Goal: Task Accomplishment & Management: Use online tool/utility

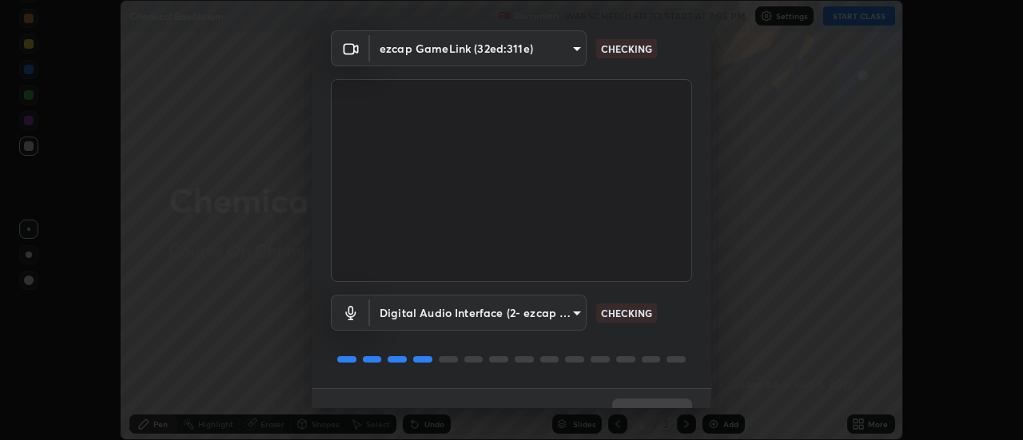
scroll to position [84, 0]
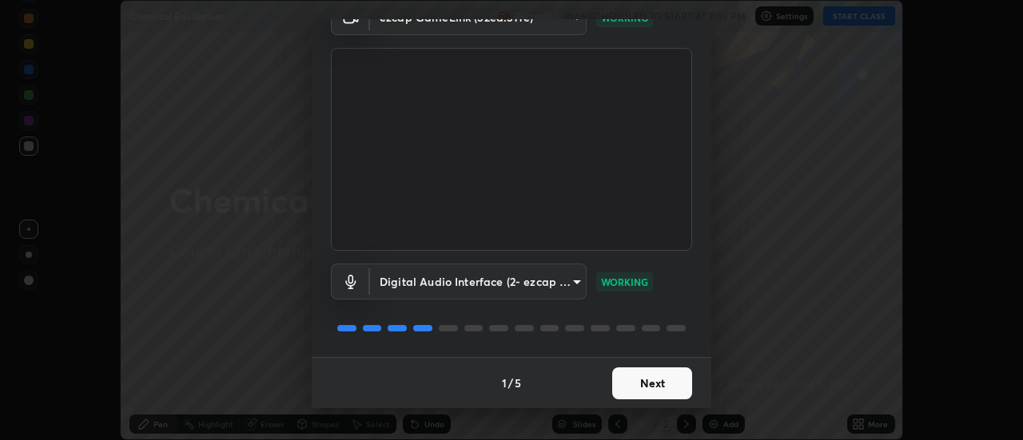
click at [635, 389] on button "Next" at bounding box center [652, 384] width 80 height 32
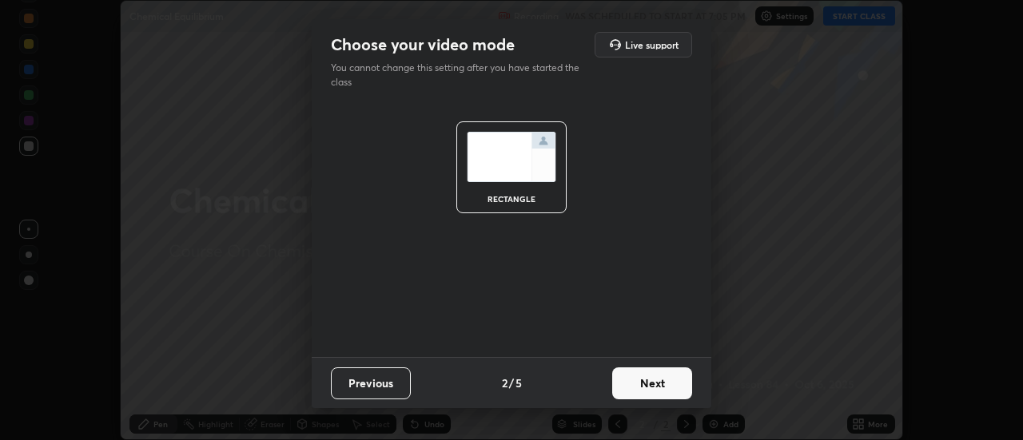
click at [643, 374] on button "Next" at bounding box center [652, 384] width 80 height 32
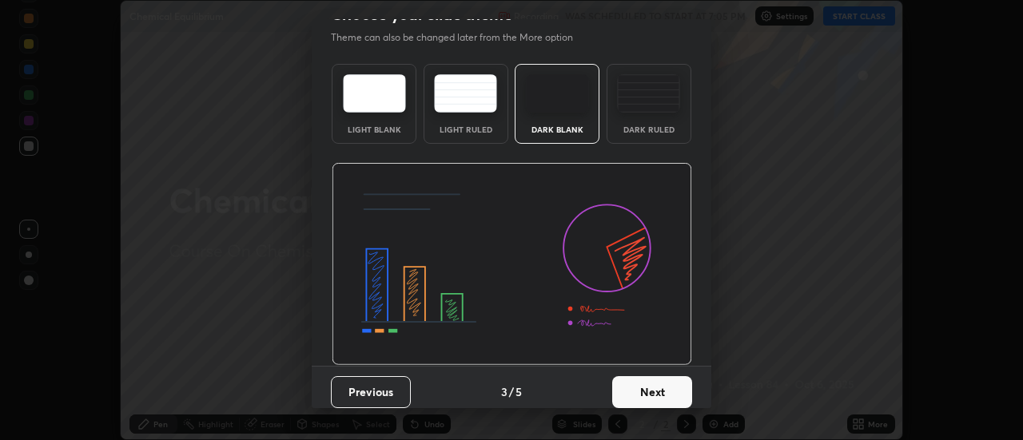
scroll to position [38, 0]
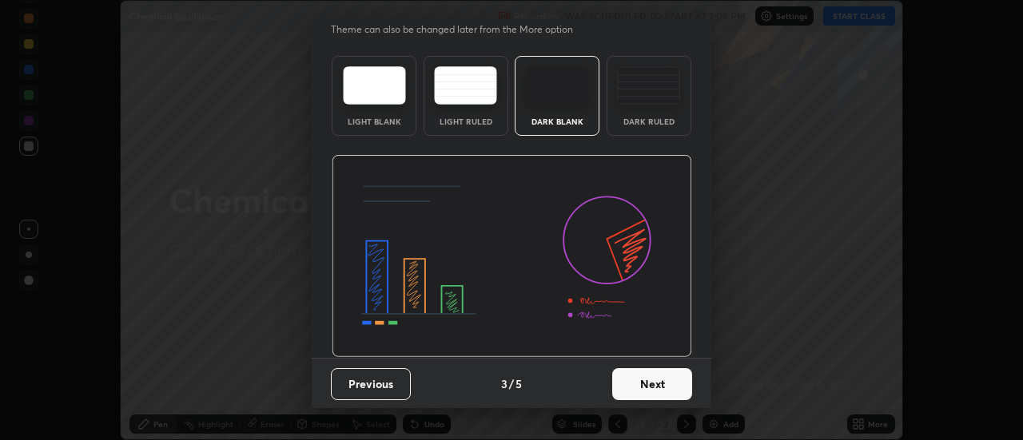
click at [667, 397] on button "Next" at bounding box center [652, 385] width 80 height 32
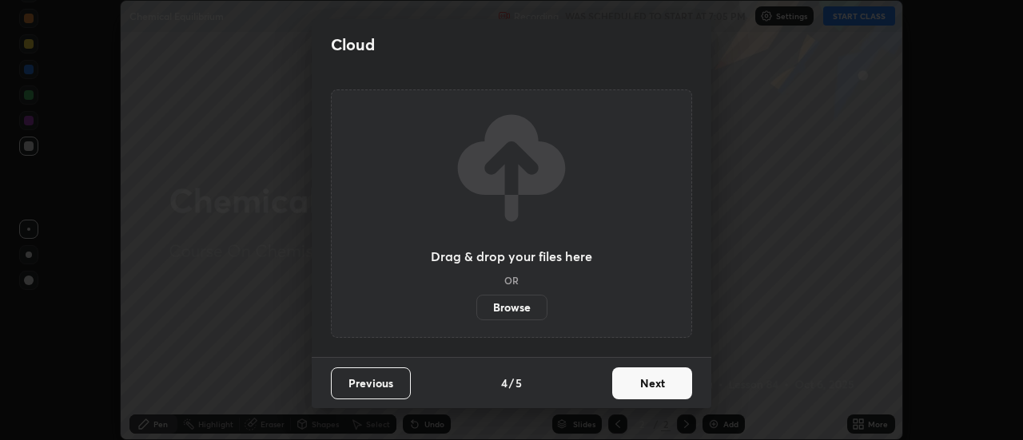
scroll to position [0, 0]
click at [669, 393] on button "Next" at bounding box center [652, 384] width 80 height 32
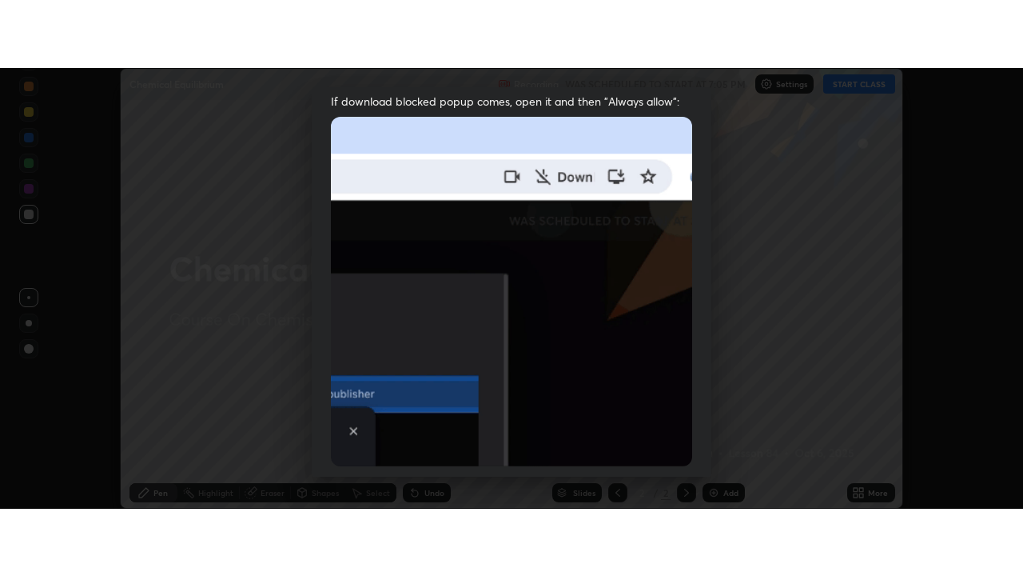
scroll to position [410, 0]
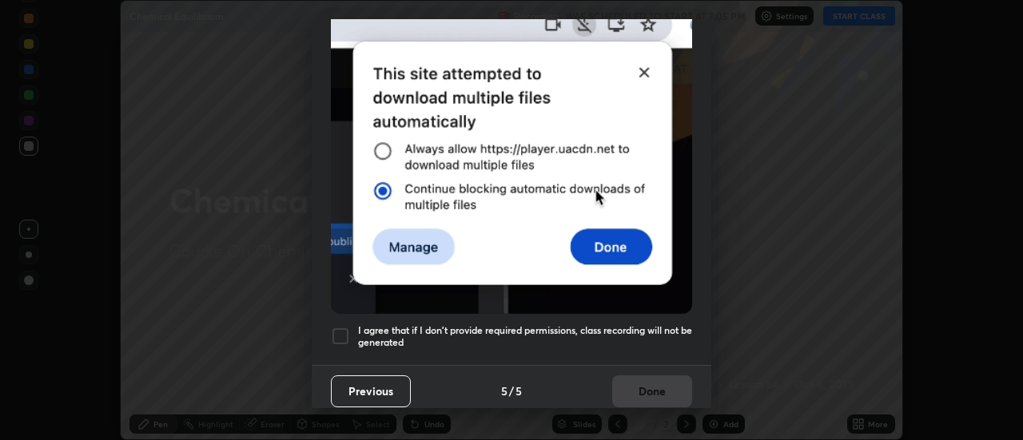
click at [342, 331] on div at bounding box center [340, 336] width 19 height 19
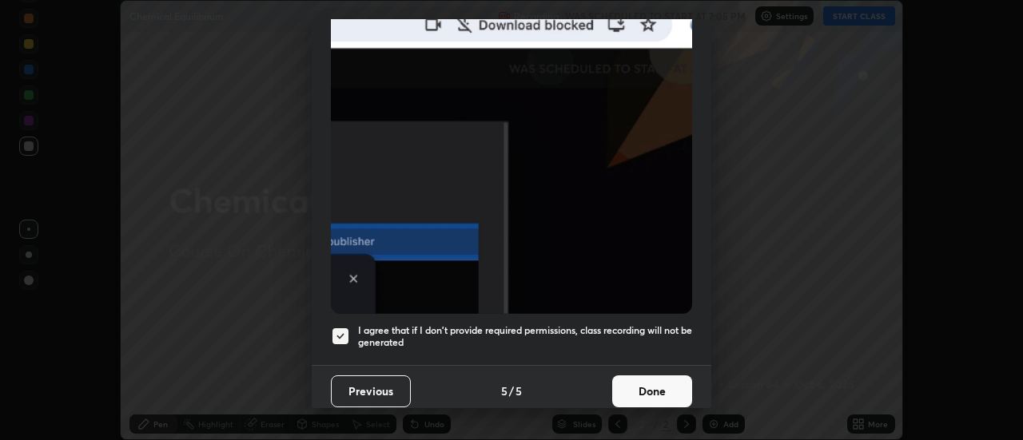
click at [642, 383] on button "Done" at bounding box center [652, 392] width 80 height 32
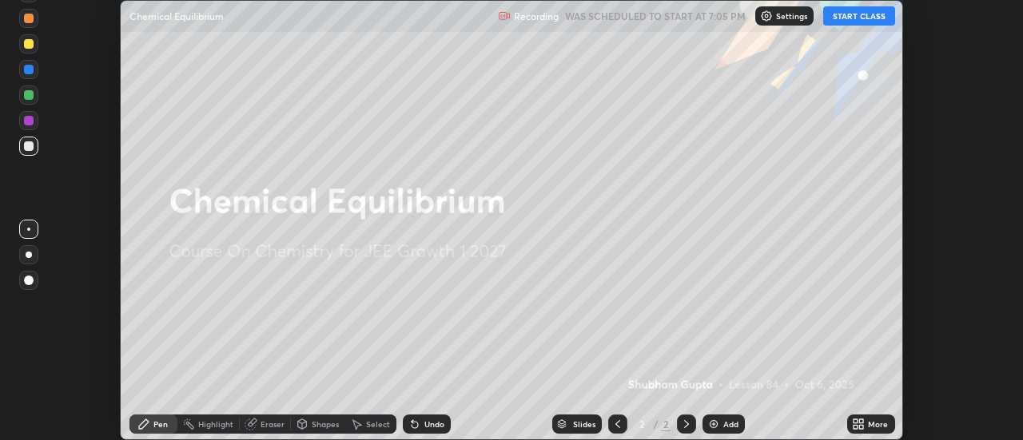
click at [853, 19] on button "START CLASS" at bounding box center [859, 15] width 72 height 19
click at [719, 426] on img at bounding box center [713, 424] width 13 height 13
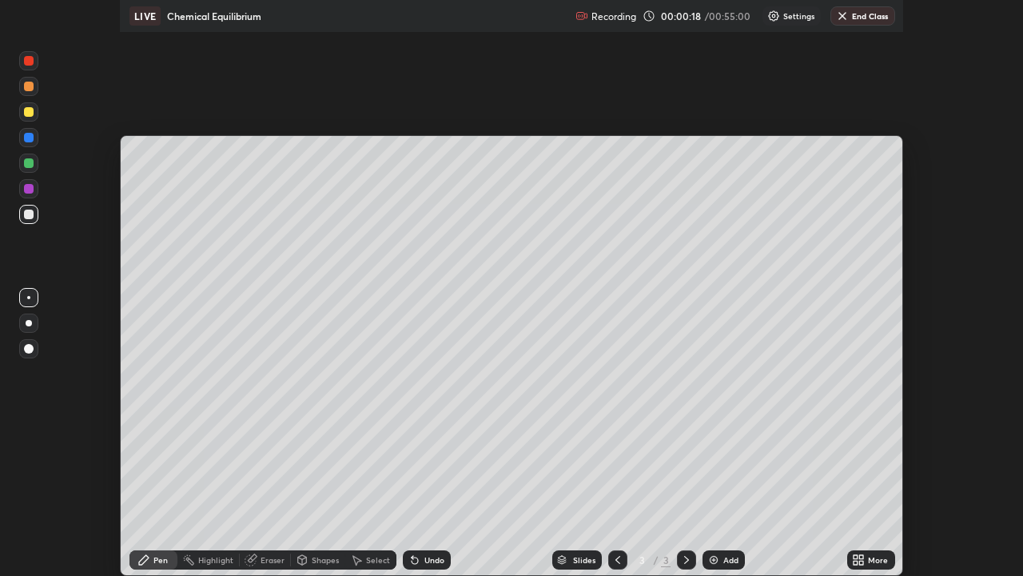
scroll to position [576, 1023]
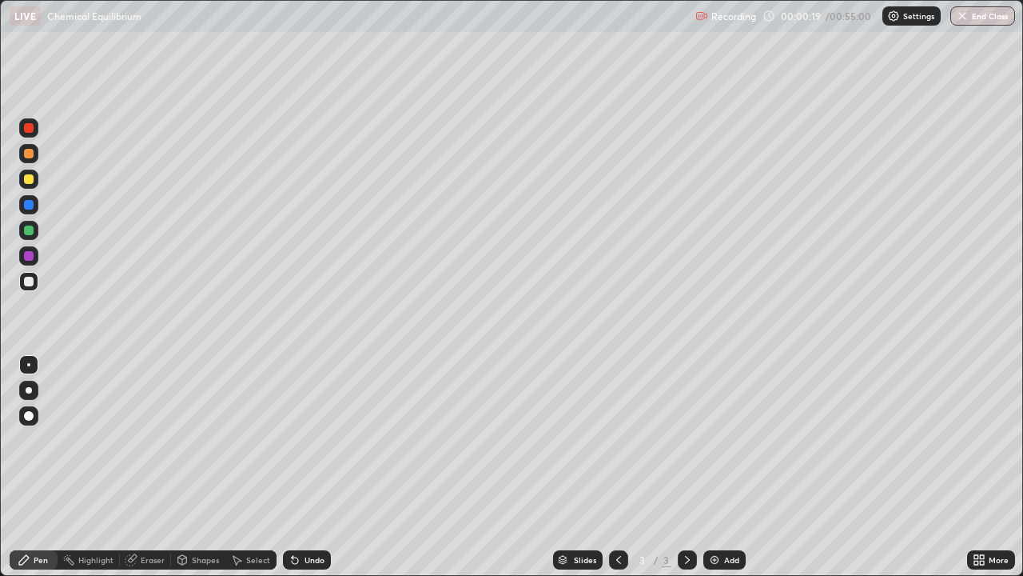
click at [35, 391] on div at bounding box center [28, 390] width 19 height 19
click at [38, 188] on div at bounding box center [28, 179] width 19 height 26
click at [28, 231] on div at bounding box center [29, 230] width 10 height 10
click at [27, 396] on div at bounding box center [28, 390] width 19 height 19
click at [29, 282] on div at bounding box center [29, 282] width 10 height 10
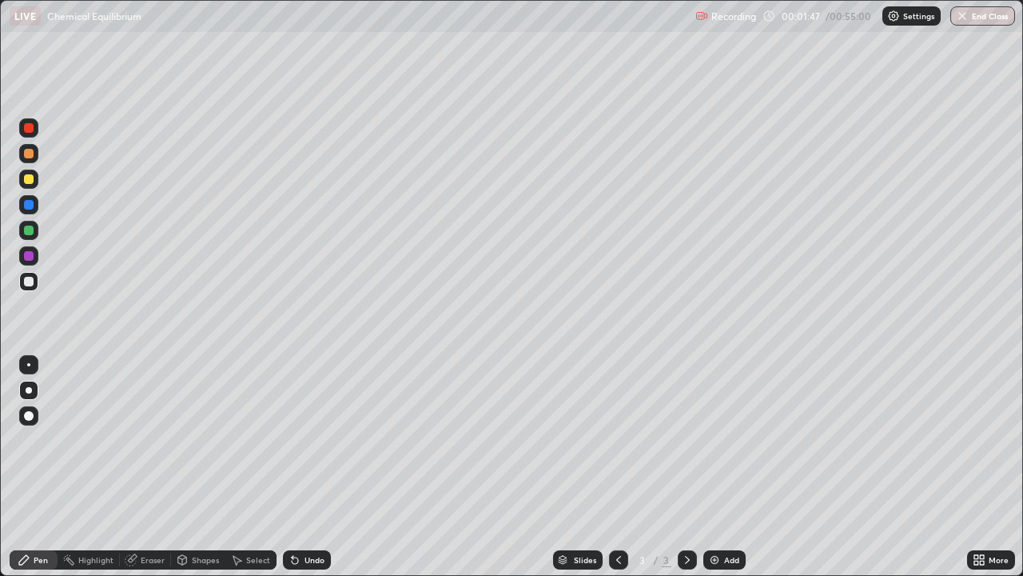
click at [32, 234] on div at bounding box center [28, 230] width 19 height 19
click at [301, 440] on div "Undo" at bounding box center [307, 559] width 48 height 19
click at [26, 230] on div at bounding box center [29, 230] width 10 height 10
click at [30, 179] on div at bounding box center [29, 179] width 10 height 10
click at [32, 262] on div at bounding box center [28, 255] width 19 height 19
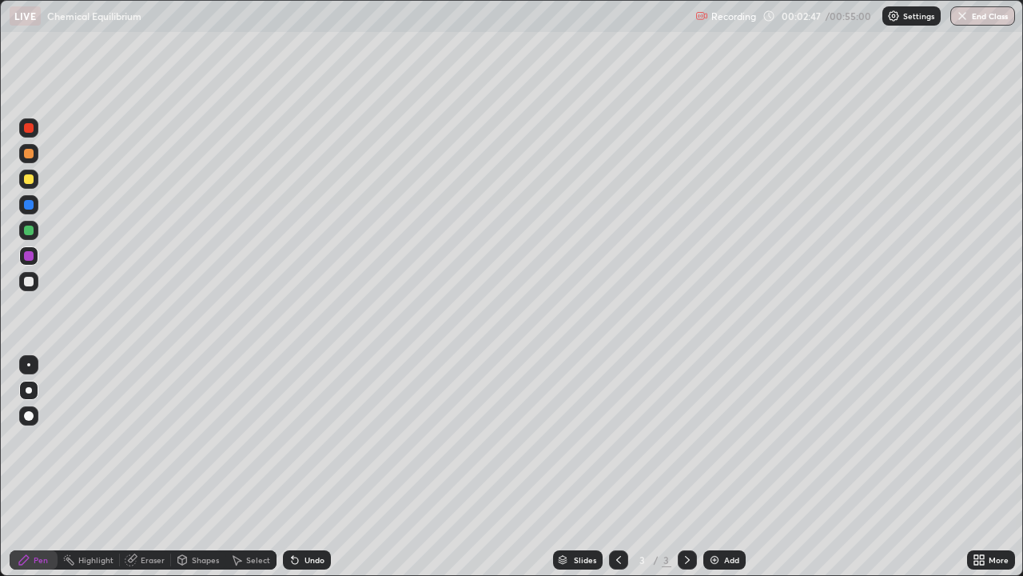
click at [306, 440] on div "Undo" at bounding box center [315, 560] width 20 height 8
click at [305, 440] on div "Undo" at bounding box center [315, 560] width 20 height 8
click at [32, 153] on div at bounding box center [29, 154] width 10 height 10
click at [34, 135] on div at bounding box center [28, 127] width 19 height 19
click at [30, 288] on div at bounding box center [28, 281] width 19 height 19
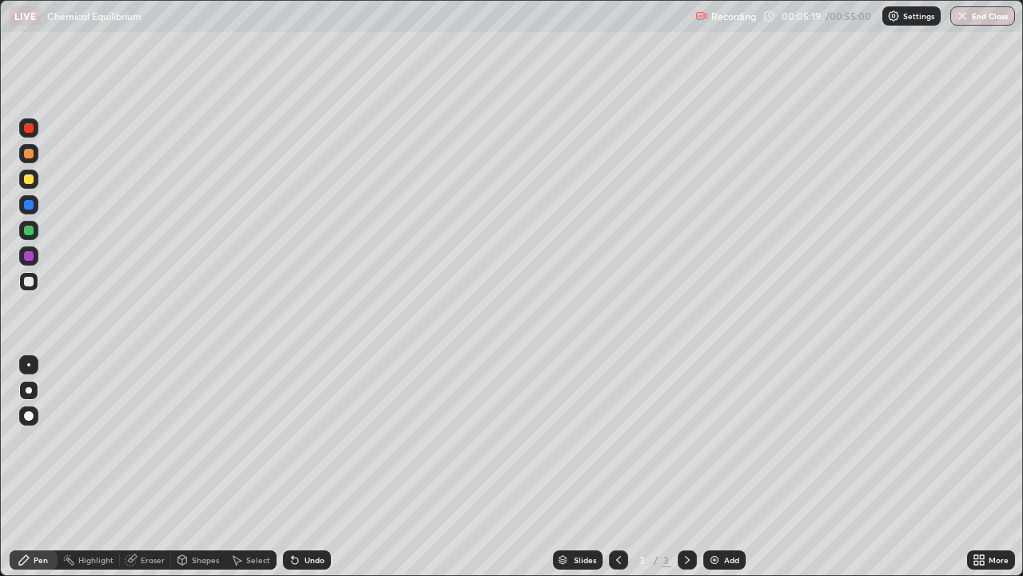
click at [29, 180] on div at bounding box center [29, 179] width 10 height 10
click at [32, 188] on div at bounding box center [28, 178] width 19 height 19
click at [31, 157] on div at bounding box center [29, 154] width 10 height 10
click at [708, 440] on img at bounding box center [714, 559] width 13 height 13
click at [29, 287] on div at bounding box center [28, 281] width 19 height 19
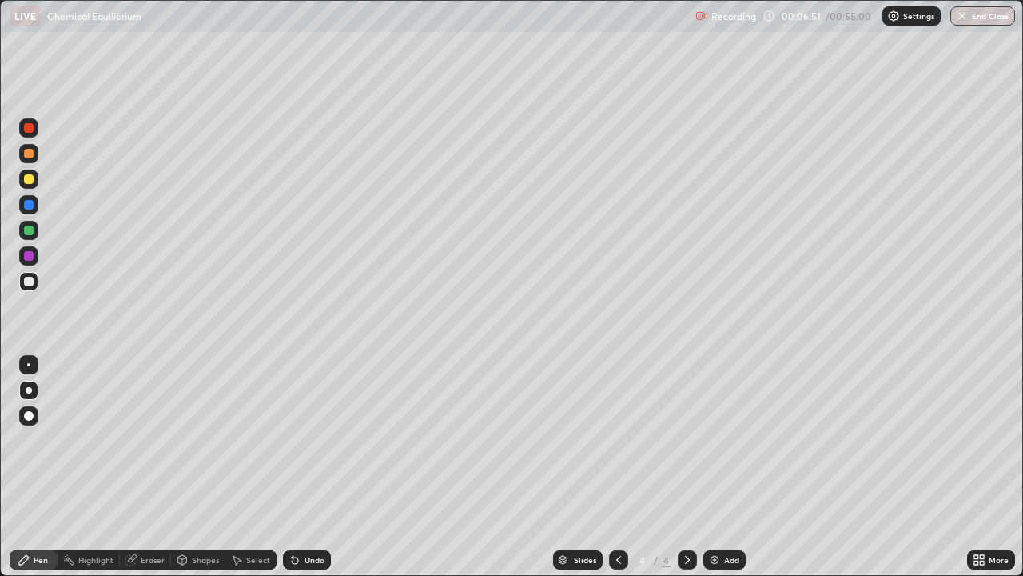
click at [33, 182] on div at bounding box center [29, 179] width 10 height 10
click at [22, 234] on div at bounding box center [28, 230] width 19 height 19
click at [30, 237] on div at bounding box center [28, 230] width 19 height 19
click at [28, 281] on div at bounding box center [29, 282] width 10 height 10
click at [30, 277] on div at bounding box center [29, 282] width 10 height 10
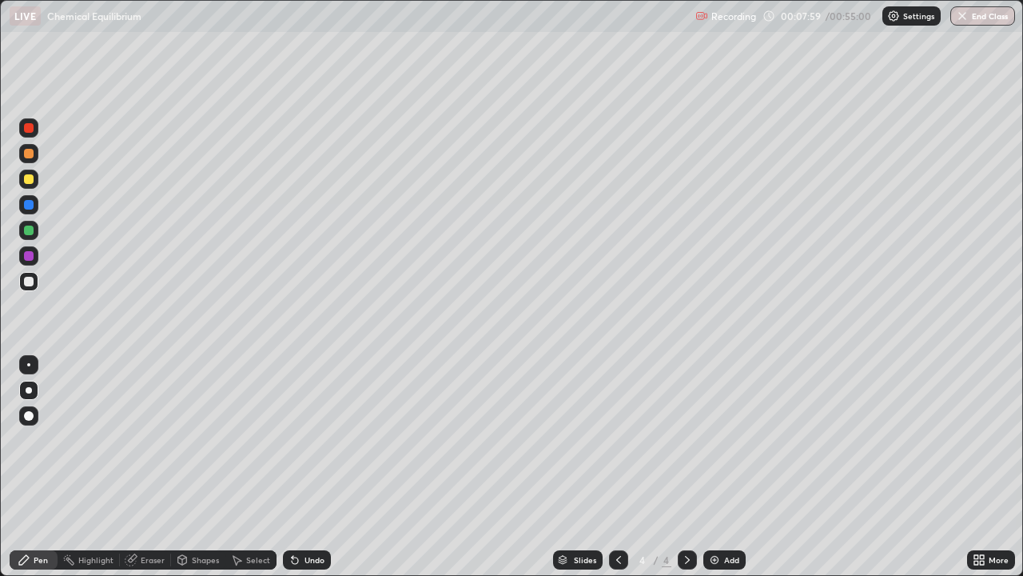
click at [314, 440] on div "Undo" at bounding box center [315, 560] width 20 height 8
click at [311, 440] on div "Undo" at bounding box center [307, 559] width 48 height 19
click at [309, 440] on div "Undo" at bounding box center [315, 560] width 20 height 8
click at [311, 440] on div "Undo" at bounding box center [315, 560] width 20 height 8
click at [309, 440] on div "Undo" at bounding box center [315, 560] width 20 height 8
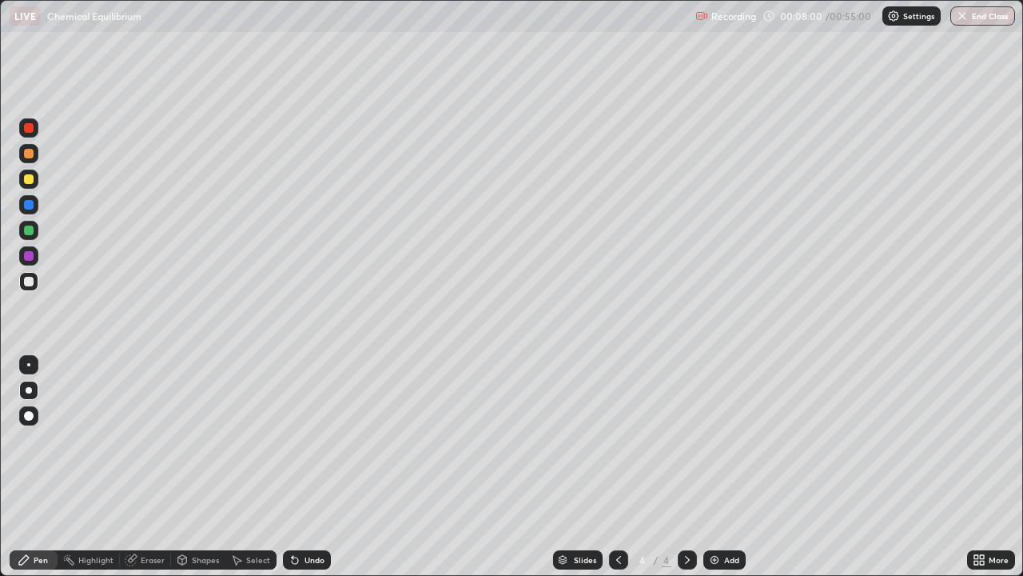
click at [312, 440] on div "Undo" at bounding box center [315, 560] width 20 height 8
click at [313, 440] on div "Undo" at bounding box center [315, 560] width 20 height 8
click at [313, 440] on div "Undo" at bounding box center [307, 559] width 48 height 19
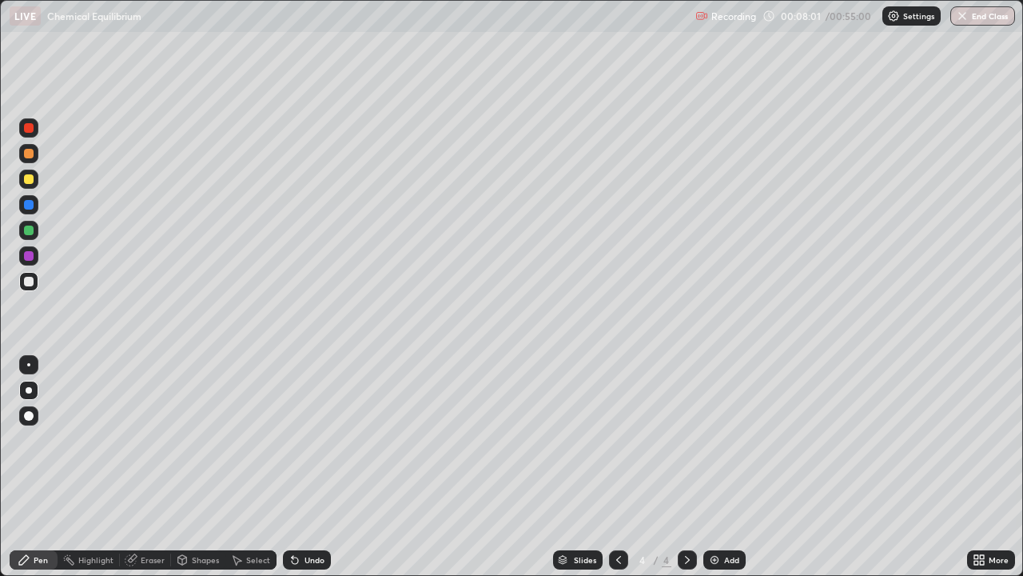
click at [313, 440] on div "Undo" at bounding box center [307, 559] width 48 height 19
click at [314, 440] on div "Undo" at bounding box center [307, 559] width 48 height 19
click at [314, 440] on div "Undo" at bounding box center [315, 560] width 20 height 8
click at [313, 440] on div "Undo" at bounding box center [315, 560] width 20 height 8
click at [316, 440] on div "Undo" at bounding box center [315, 560] width 20 height 8
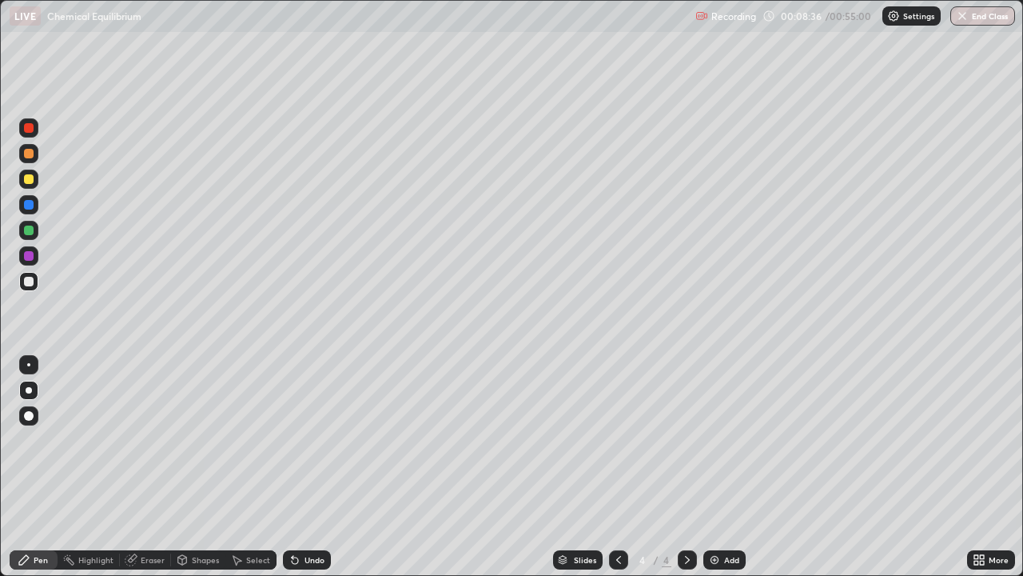
click at [311, 440] on div "Undo" at bounding box center [315, 560] width 20 height 8
click at [312, 440] on div "Undo" at bounding box center [315, 560] width 20 height 8
click at [324, 440] on div "Undo" at bounding box center [307, 559] width 48 height 19
click at [21, 236] on div at bounding box center [28, 230] width 19 height 19
click at [28, 234] on div at bounding box center [29, 230] width 10 height 10
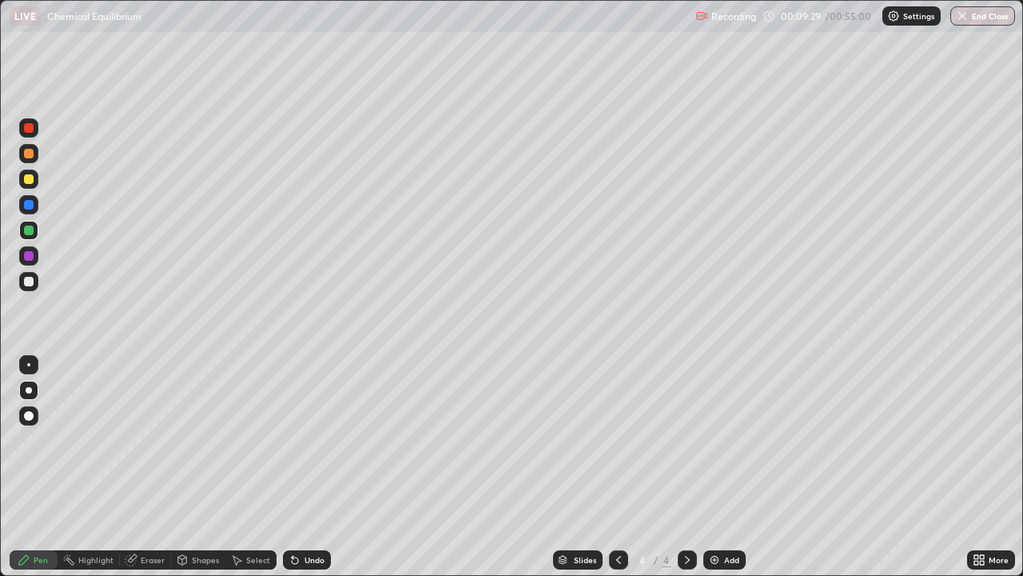
click at [26, 230] on div at bounding box center [29, 230] width 10 height 10
click at [30, 128] on div at bounding box center [29, 128] width 10 height 10
click at [24, 181] on div at bounding box center [29, 179] width 10 height 10
click at [718, 440] on img at bounding box center [714, 559] width 13 height 13
click at [29, 282] on div at bounding box center [29, 282] width 10 height 10
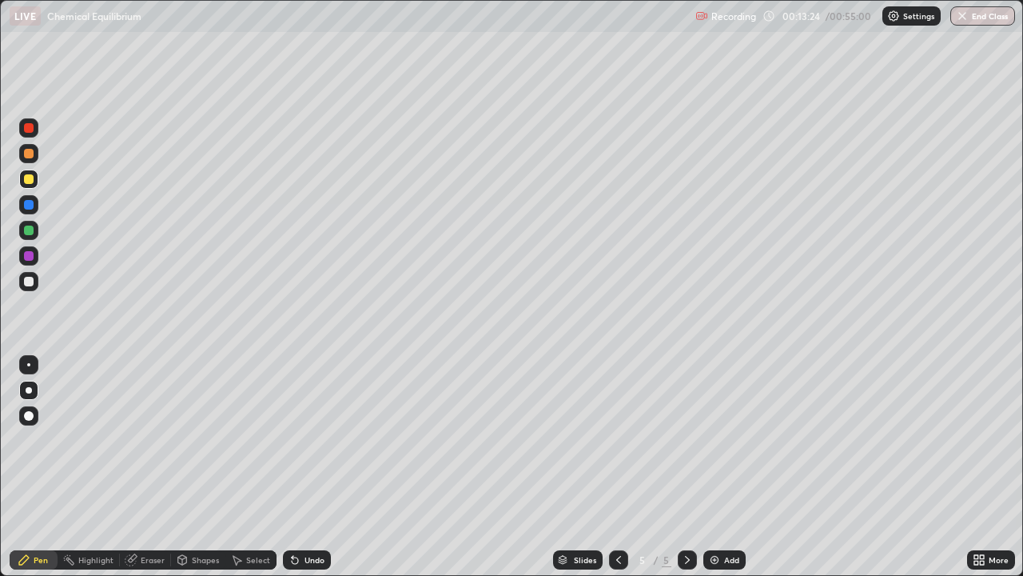
click at [30, 285] on div at bounding box center [29, 282] width 10 height 10
click at [309, 440] on div "Undo" at bounding box center [315, 560] width 20 height 8
click at [617, 440] on icon at bounding box center [618, 559] width 13 height 13
click at [686, 440] on icon at bounding box center [687, 559] width 13 height 13
click at [30, 233] on div at bounding box center [29, 230] width 10 height 10
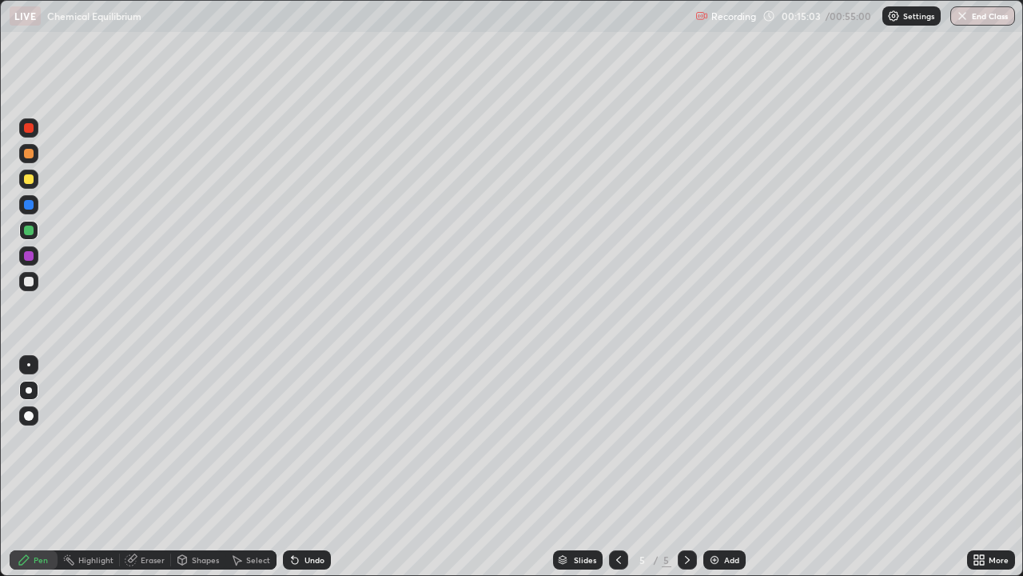
click at [27, 285] on div at bounding box center [29, 282] width 10 height 10
click at [30, 179] on div at bounding box center [29, 179] width 10 height 10
click at [28, 154] on div at bounding box center [29, 154] width 10 height 10
click at [25, 126] on div at bounding box center [29, 128] width 10 height 10
click at [29, 263] on div at bounding box center [28, 255] width 19 height 19
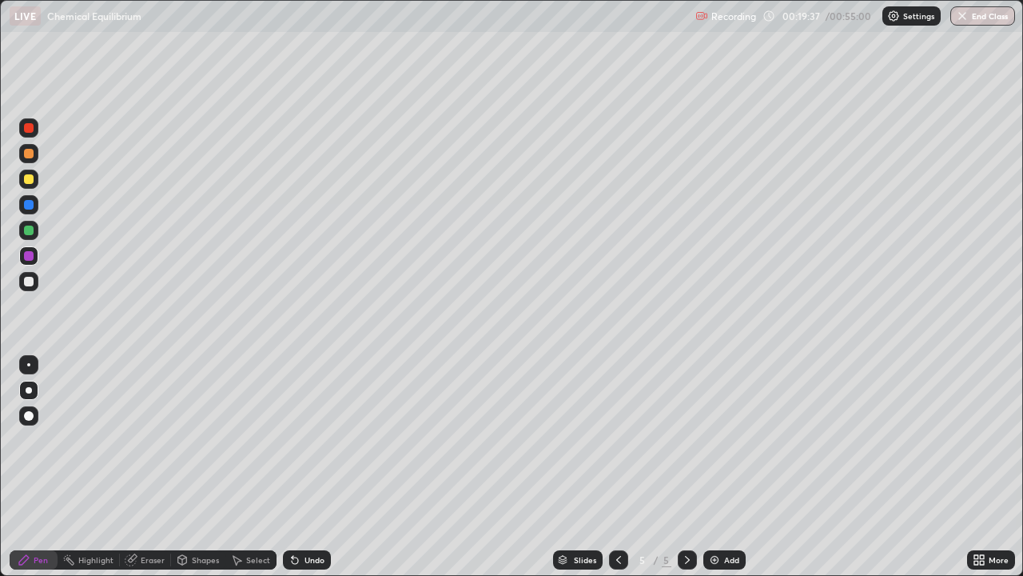
click at [26, 278] on div at bounding box center [29, 282] width 10 height 10
click at [29, 180] on div at bounding box center [29, 179] width 10 height 10
click at [615, 440] on icon at bounding box center [618, 559] width 13 height 13
click at [618, 440] on div at bounding box center [618, 559] width 19 height 19
click at [693, 440] on div at bounding box center [687, 559] width 19 height 19
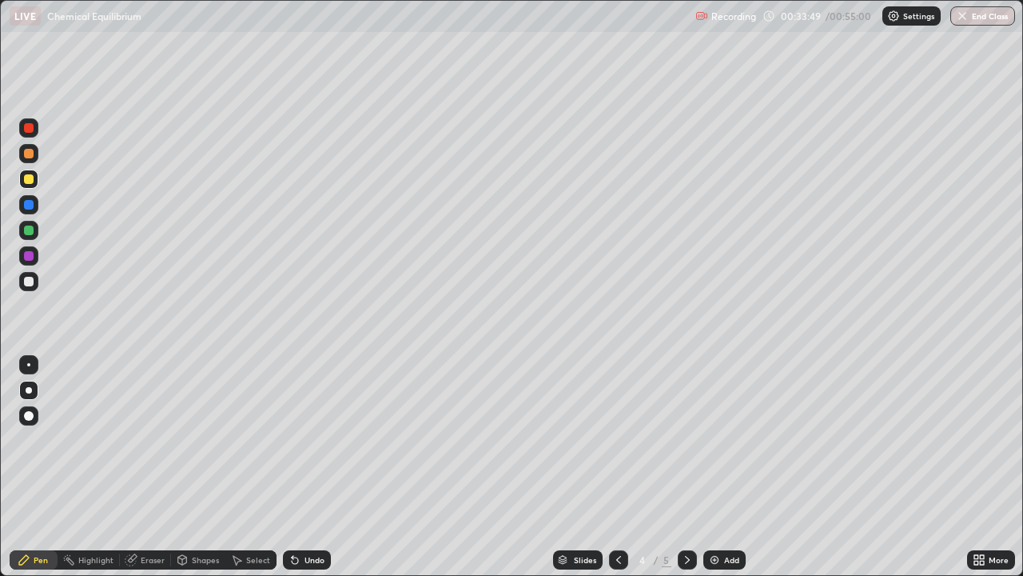
click at [686, 440] on icon at bounding box center [687, 560] width 5 height 8
click at [730, 440] on div "Add" at bounding box center [731, 560] width 15 height 8
click at [198, 440] on div "Shapes" at bounding box center [198, 559] width 54 height 19
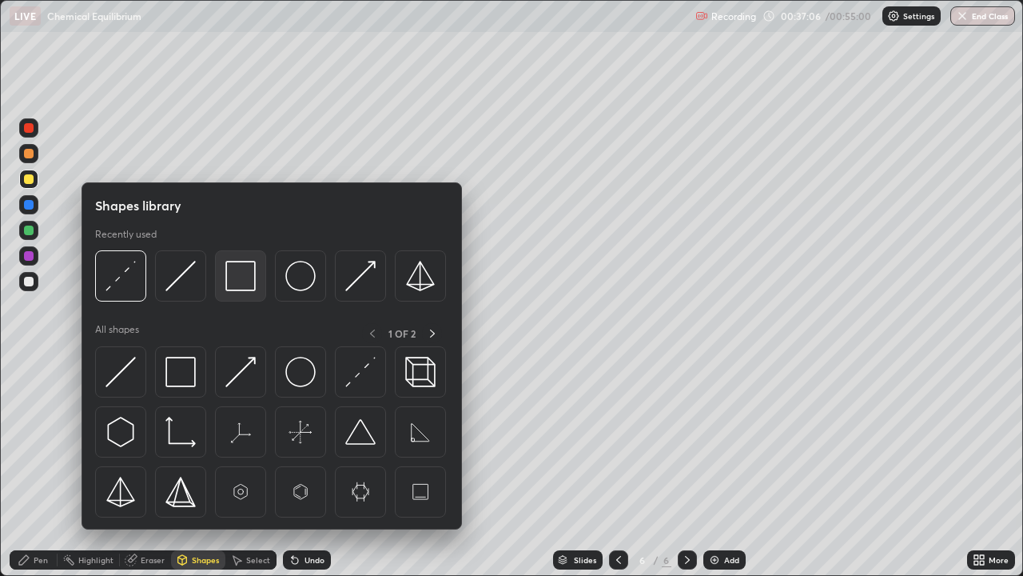
click at [241, 285] on img at bounding box center [240, 276] width 30 height 30
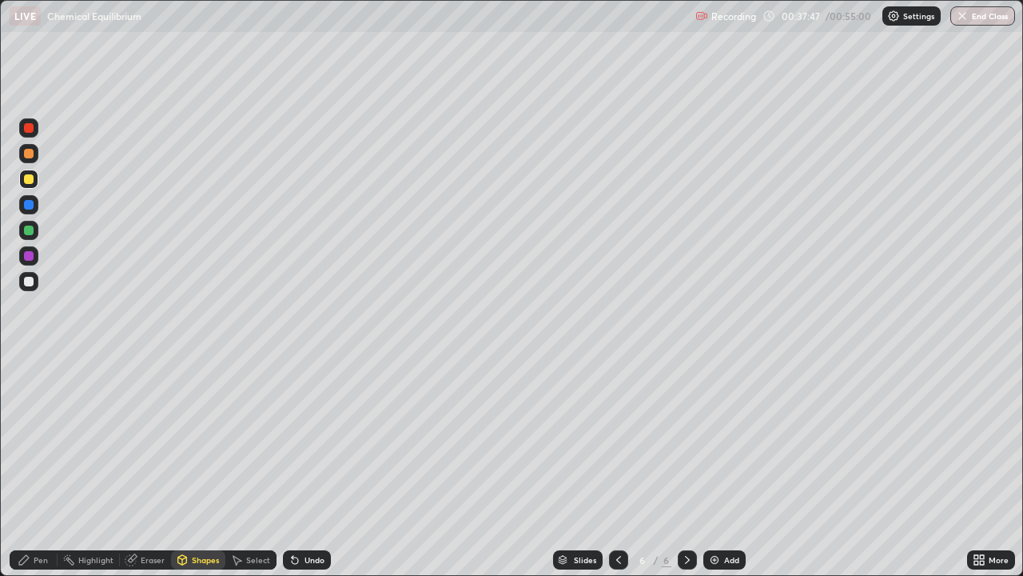
click at [42, 440] on div "Pen" at bounding box center [41, 560] width 14 height 8
click at [34, 289] on div at bounding box center [28, 281] width 19 height 19
click at [186, 440] on icon at bounding box center [182, 559] width 13 height 13
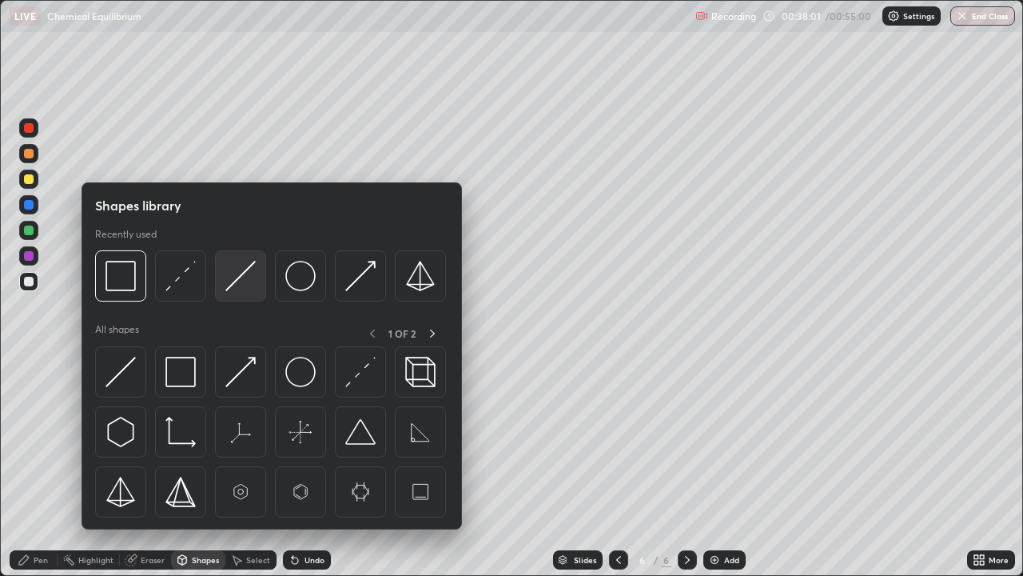
click at [247, 289] on img at bounding box center [240, 276] width 30 height 30
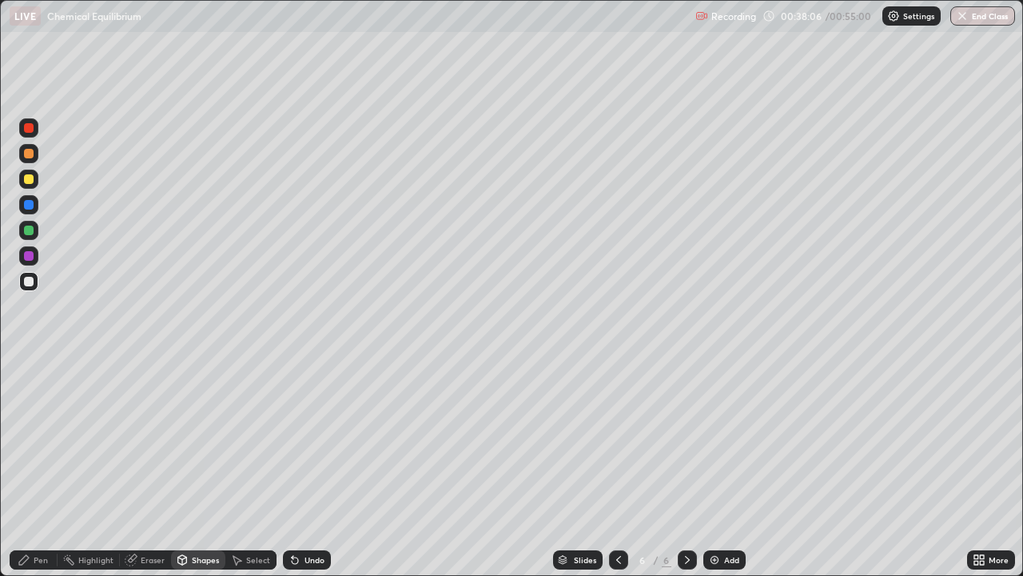
click at [30, 229] on div at bounding box center [29, 230] width 10 height 10
click at [46, 440] on div "Pen" at bounding box center [41, 560] width 14 height 8
click at [25, 132] on div at bounding box center [29, 128] width 10 height 10
click at [29, 282] on div at bounding box center [29, 282] width 10 height 10
click at [189, 440] on div "Shapes" at bounding box center [198, 559] width 54 height 19
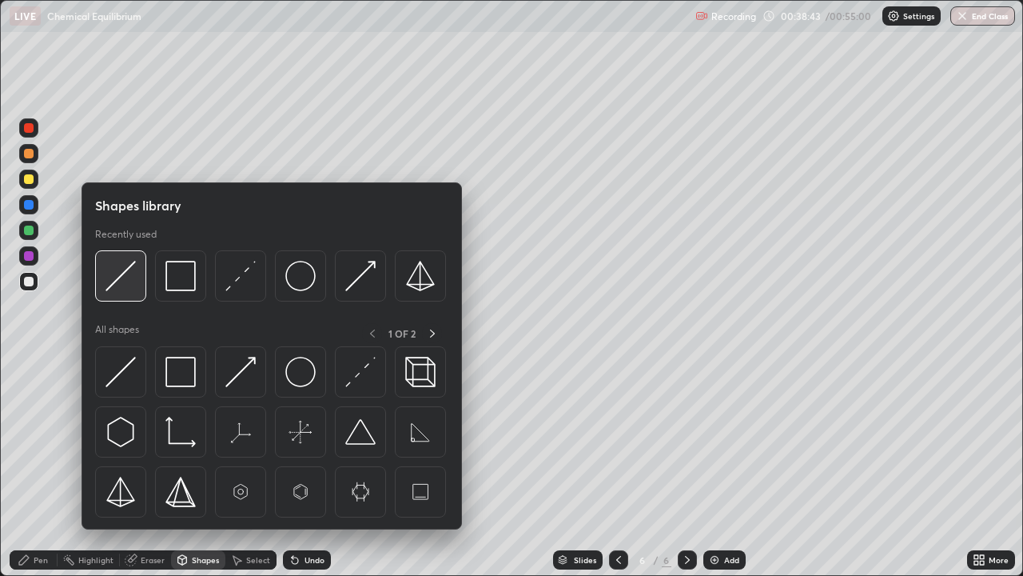
click at [126, 282] on img at bounding box center [121, 276] width 30 height 30
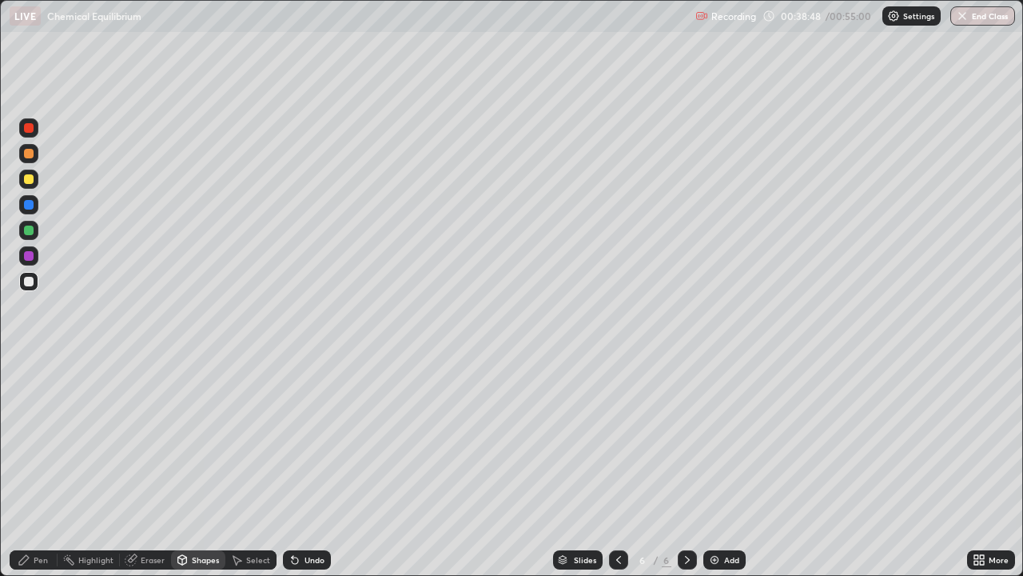
click at [33, 133] on div at bounding box center [28, 127] width 19 height 19
click at [30, 229] on div at bounding box center [29, 230] width 10 height 10
click at [46, 440] on div "Pen" at bounding box center [41, 560] width 14 height 8
click at [182, 440] on icon at bounding box center [182, 562] width 0 height 6
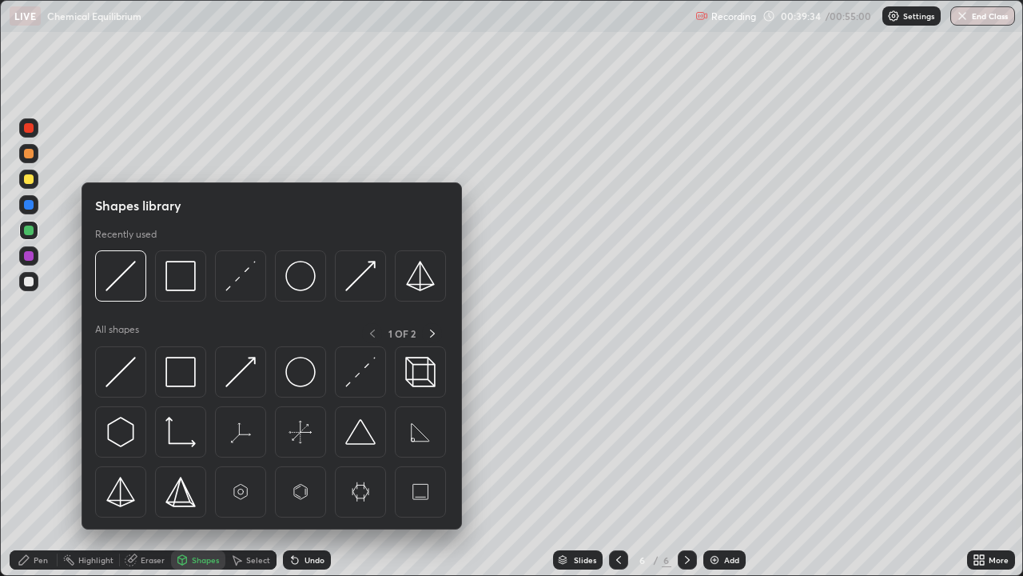
click at [30, 205] on div at bounding box center [29, 205] width 10 height 10
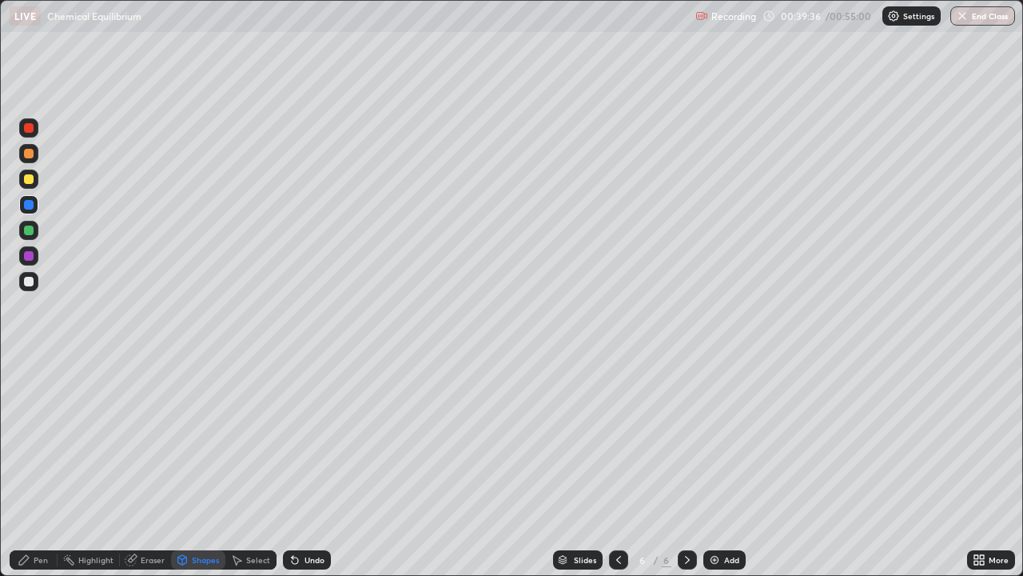
click at [201, 440] on div "Shapes" at bounding box center [205, 560] width 27 height 8
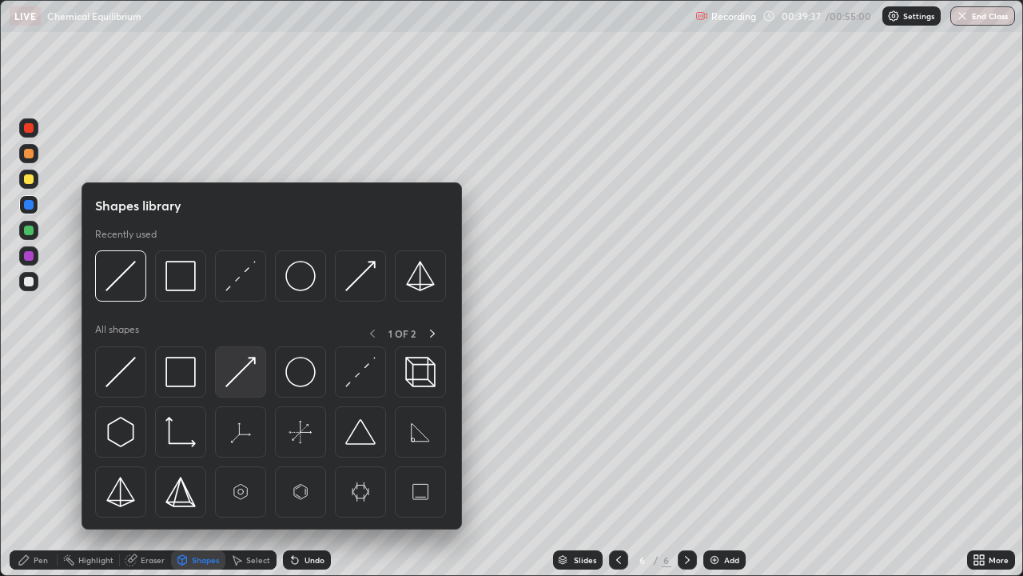
click at [245, 380] on img at bounding box center [240, 372] width 30 height 30
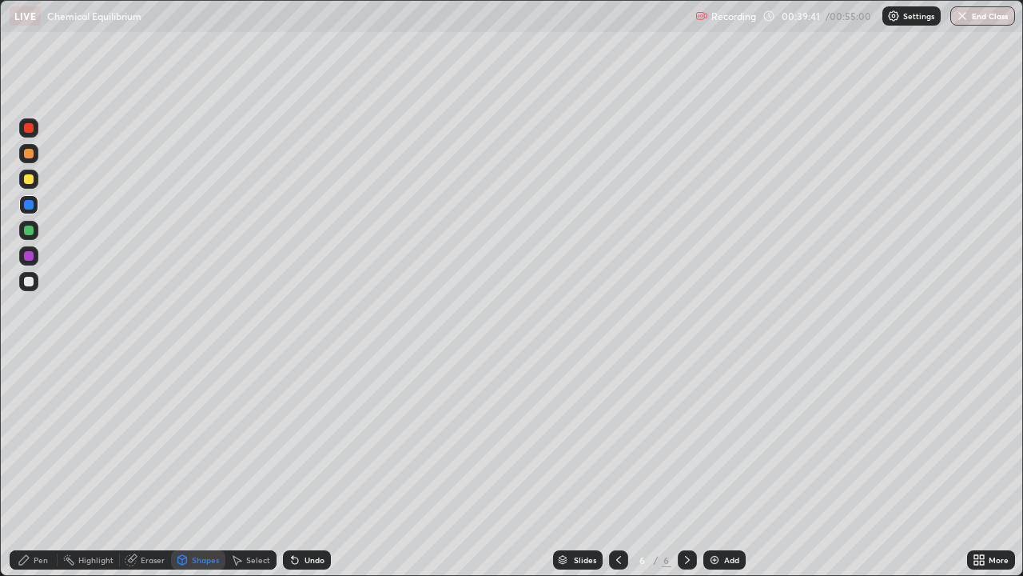
click at [37, 440] on div "Pen" at bounding box center [34, 559] width 48 height 19
click at [29, 205] on div at bounding box center [29, 205] width 10 height 10
click at [27, 178] on div at bounding box center [29, 179] width 10 height 10
click at [21, 131] on div at bounding box center [28, 127] width 19 height 19
click at [30, 153] on div at bounding box center [29, 154] width 10 height 10
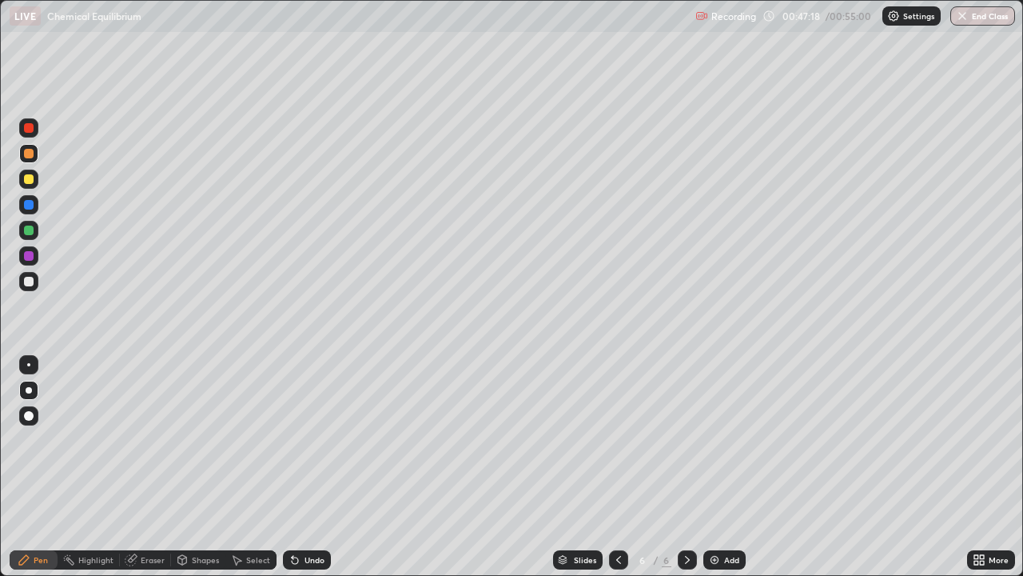
click at [617, 440] on icon at bounding box center [618, 559] width 13 height 13
click at [971, 18] on button "End Class" at bounding box center [982, 15] width 65 height 19
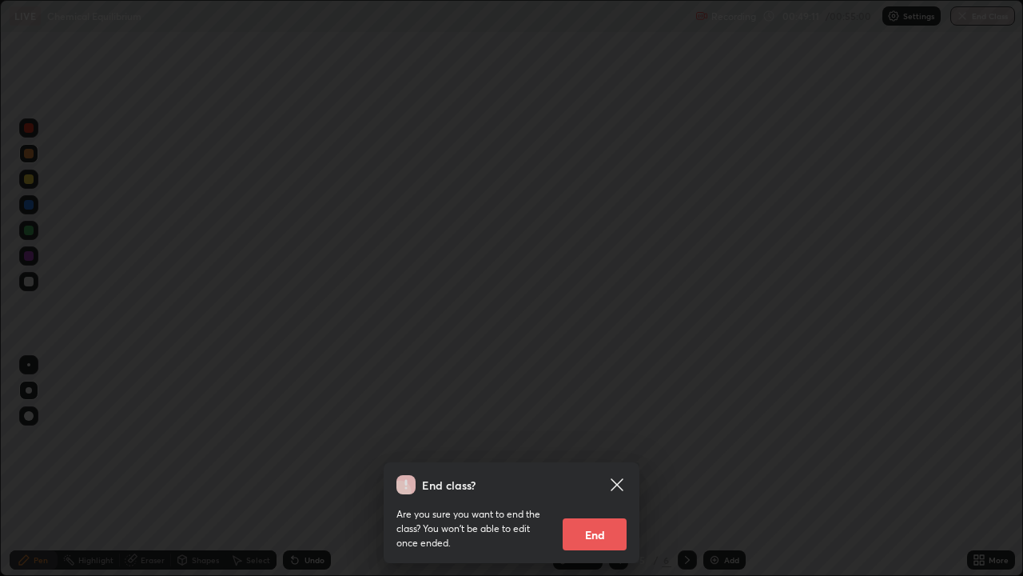
click at [610, 440] on button "End" at bounding box center [595, 534] width 64 height 32
